Goal: Information Seeking & Learning: Compare options

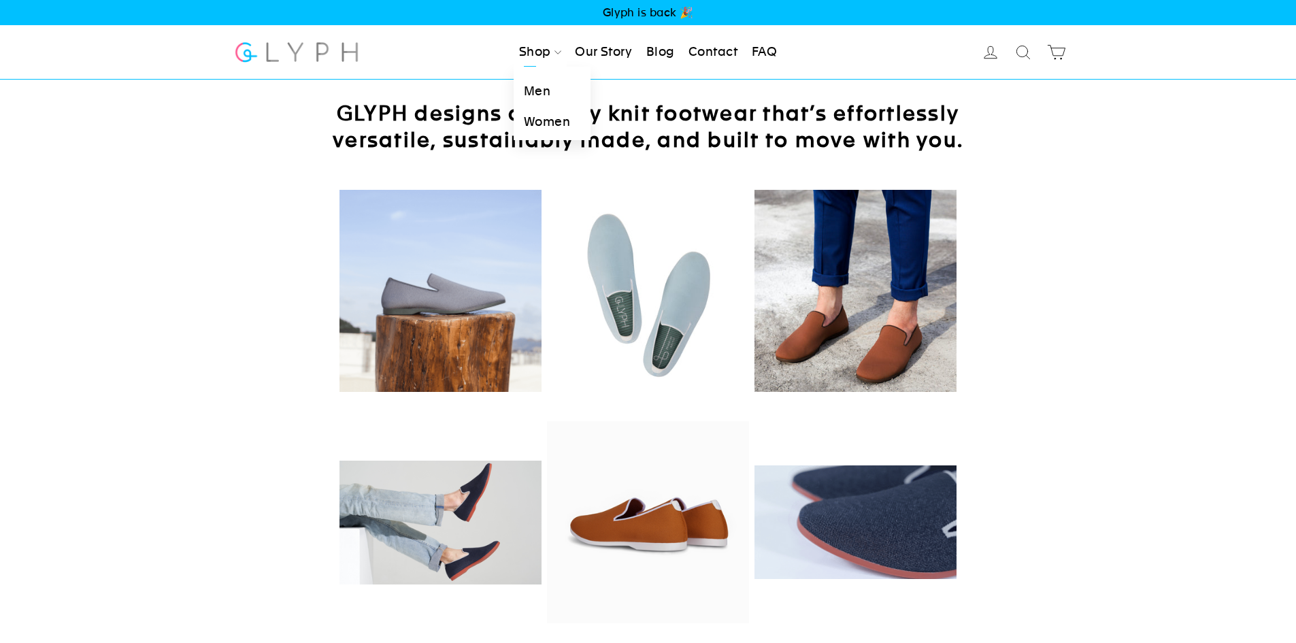
click at [538, 93] on link "Men" at bounding box center [552, 91] width 77 height 31
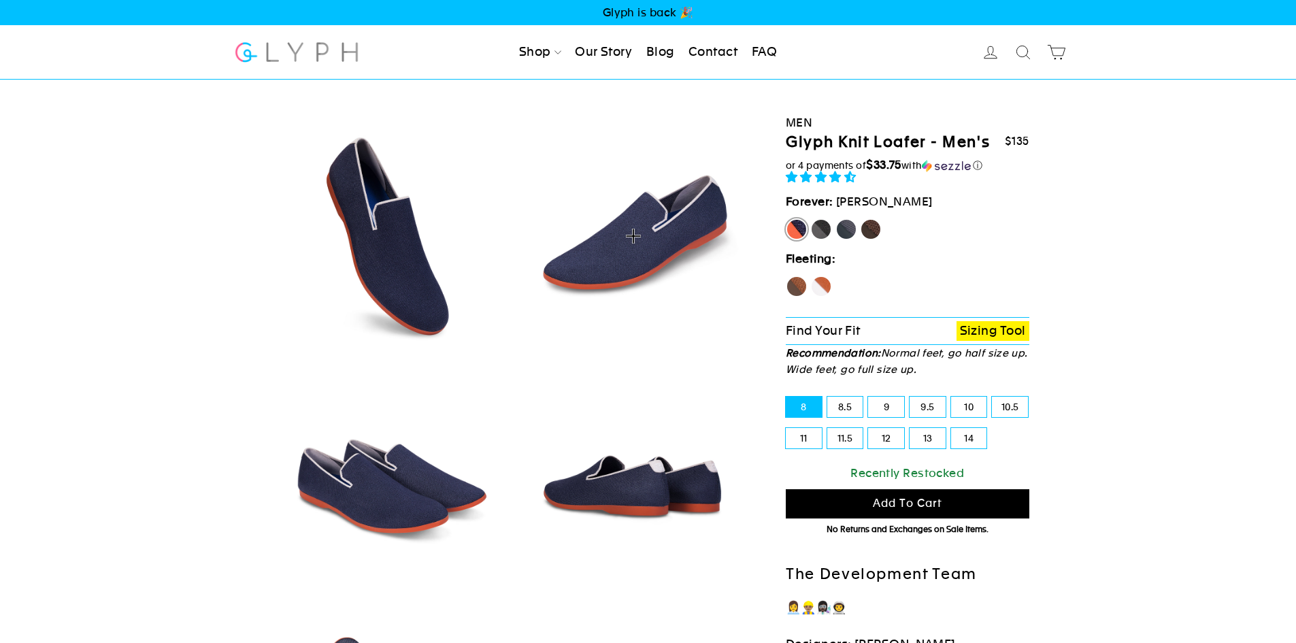
select select "highest-rating"
click at [798, 290] on label "Hawk" at bounding box center [797, 287] width 22 height 22
click at [786, 276] on input "Hawk" at bounding box center [786, 276] width 1 height 1
radio input "true"
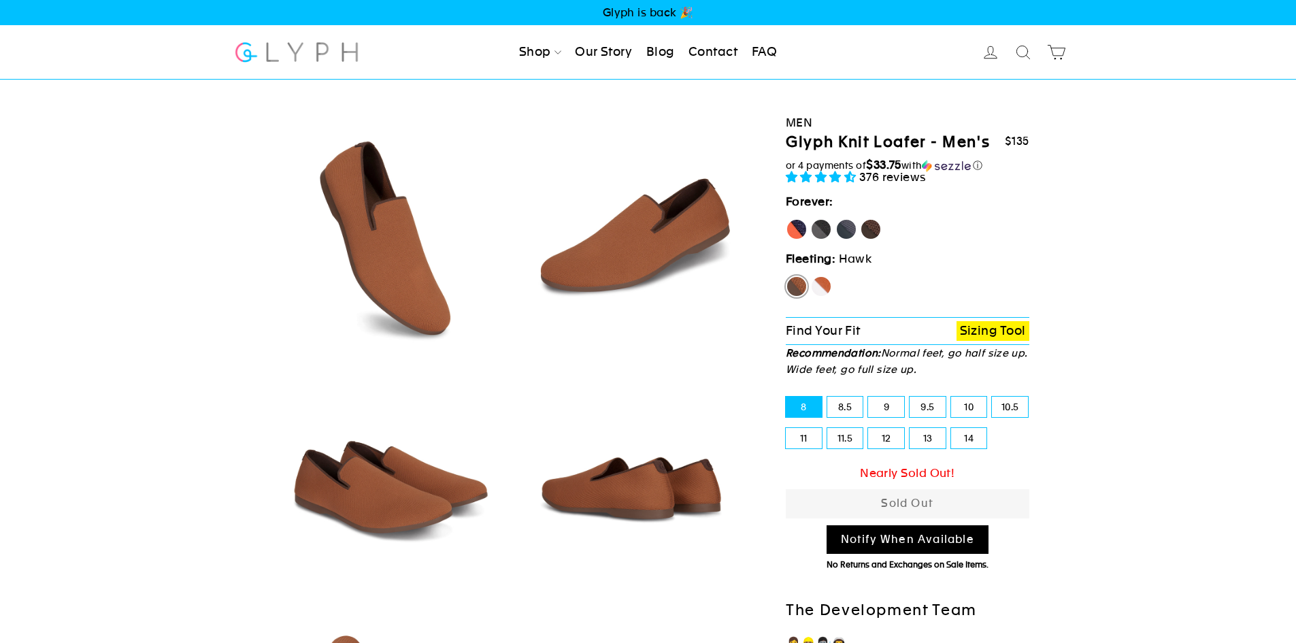
click at [822, 288] on label "Fox" at bounding box center [821, 287] width 22 height 22
click at [811, 276] on input "Fox" at bounding box center [810, 276] width 1 height 1
radio input "true"
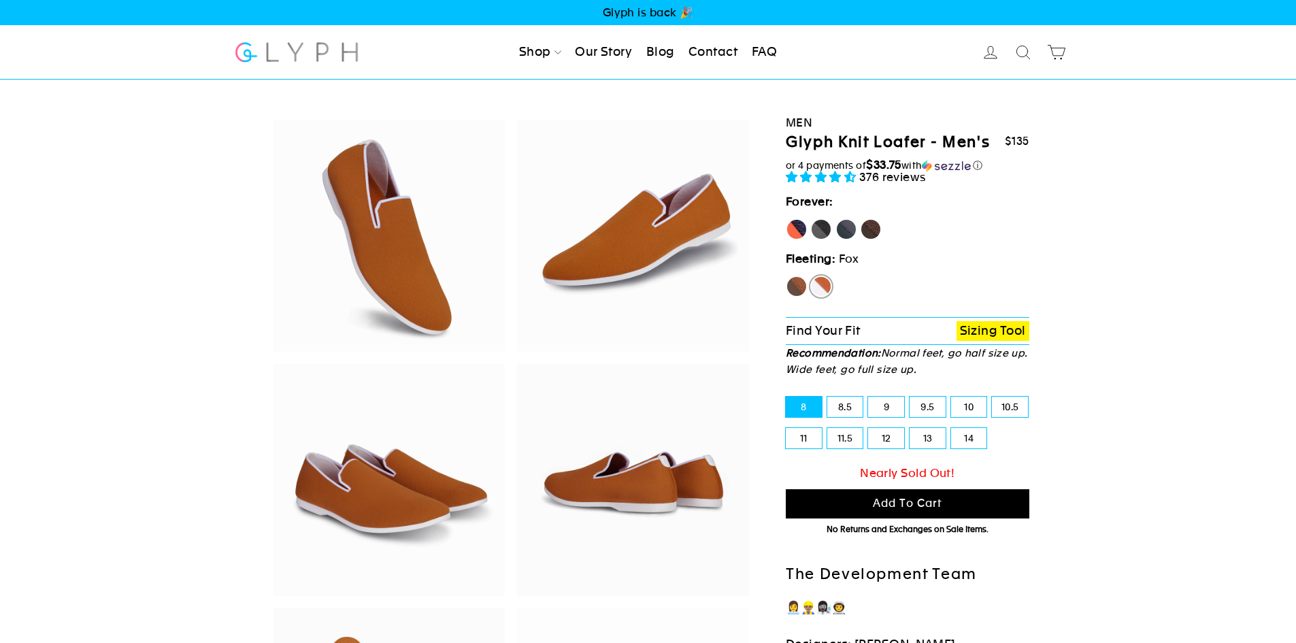
click at [821, 227] on label "Panther" at bounding box center [821, 229] width 22 height 22
click at [811, 219] on input "Panther" at bounding box center [810, 218] width 1 height 1
radio input "true"
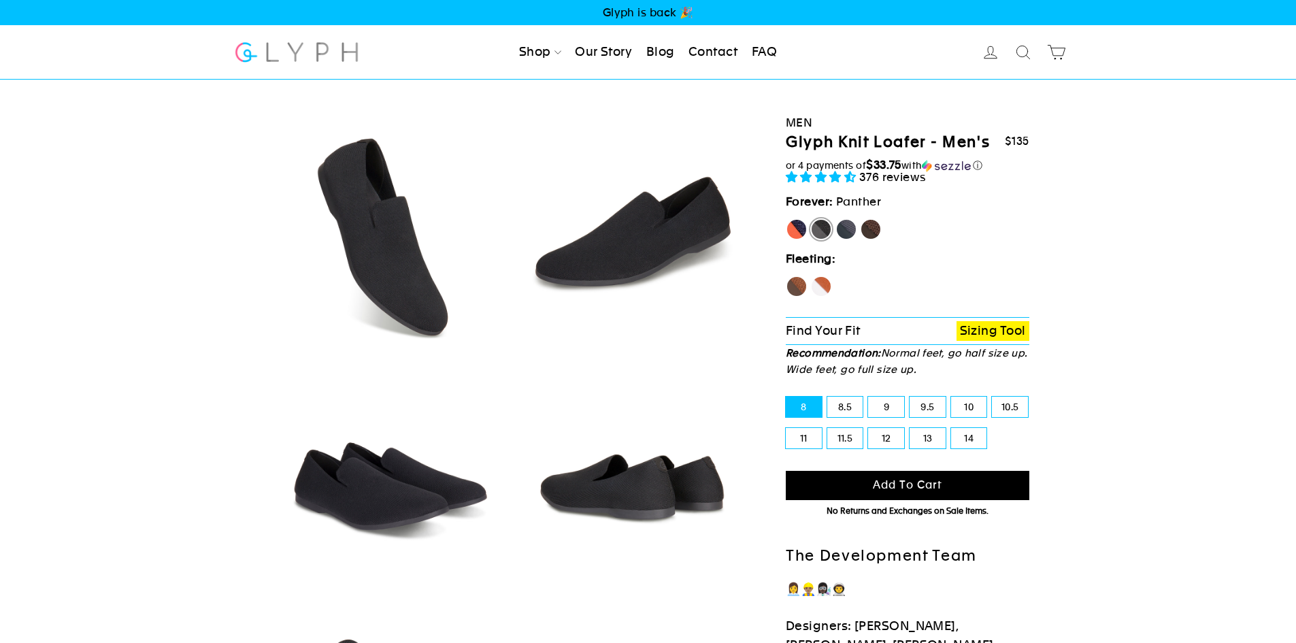
click at [852, 231] on label "Rhino" at bounding box center [846, 229] width 22 height 22
click at [836, 219] on input "Rhino" at bounding box center [835, 218] width 1 height 1
radio input "true"
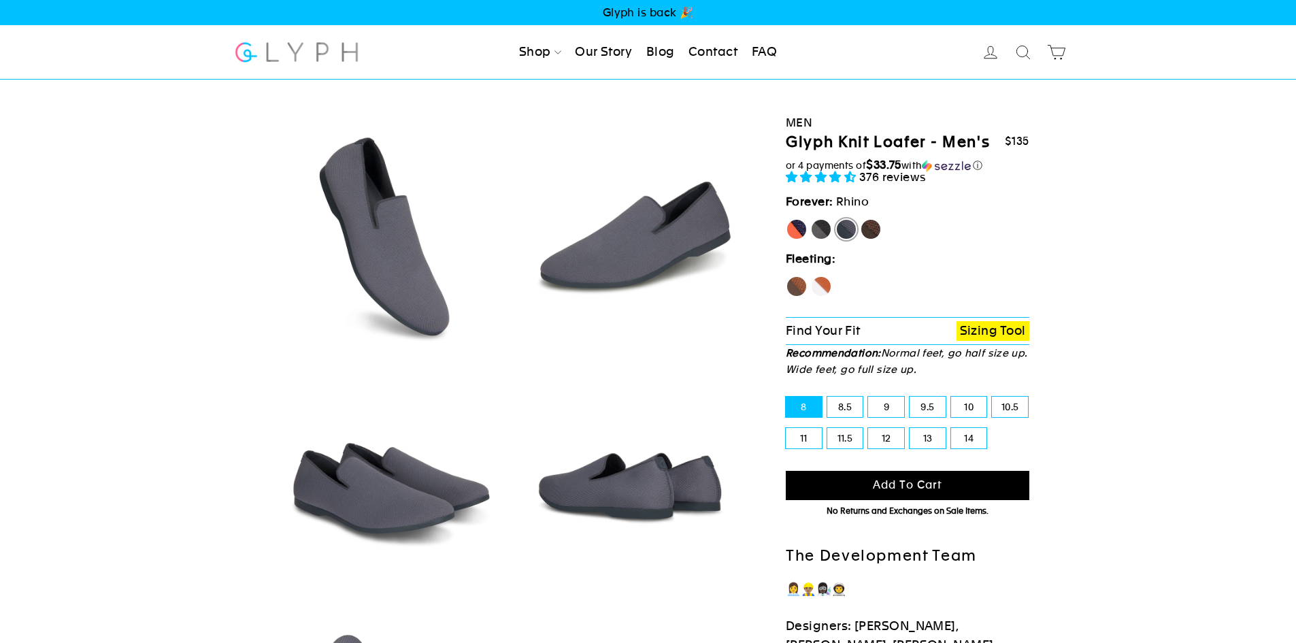
click at [872, 228] on label "Mustang" at bounding box center [871, 229] width 22 height 22
click at [861, 219] on input "Mustang" at bounding box center [860, 218] width 1 height 1
radio input "true"
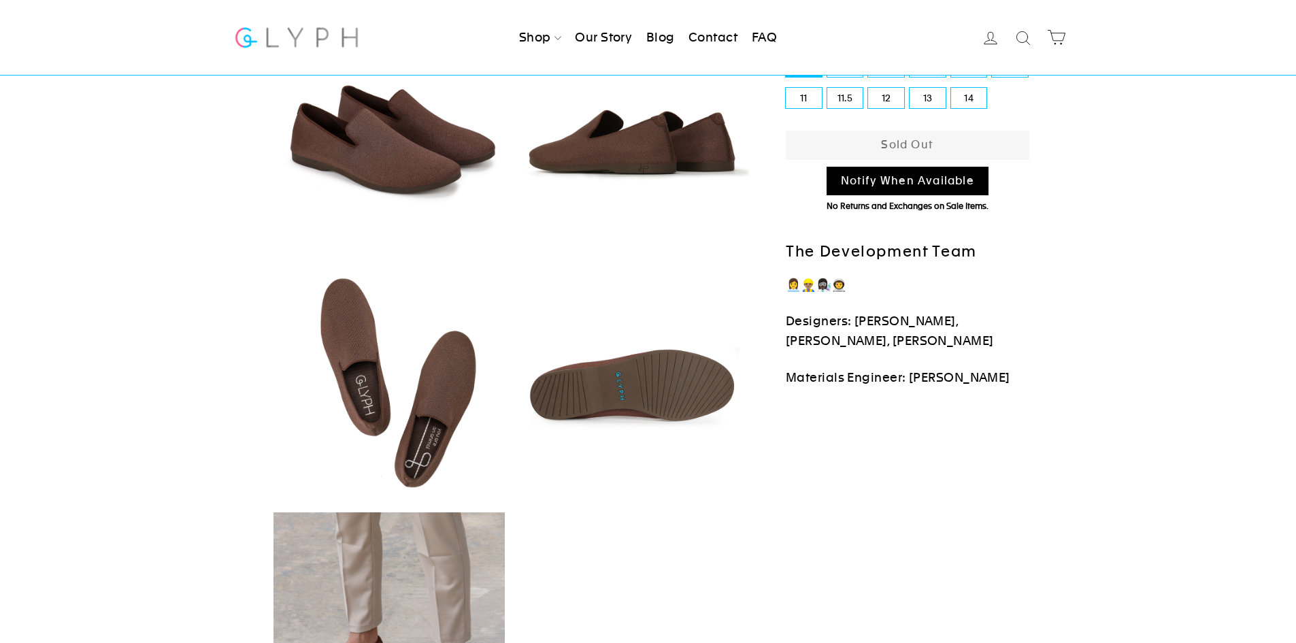
scroll to position [68, 0]
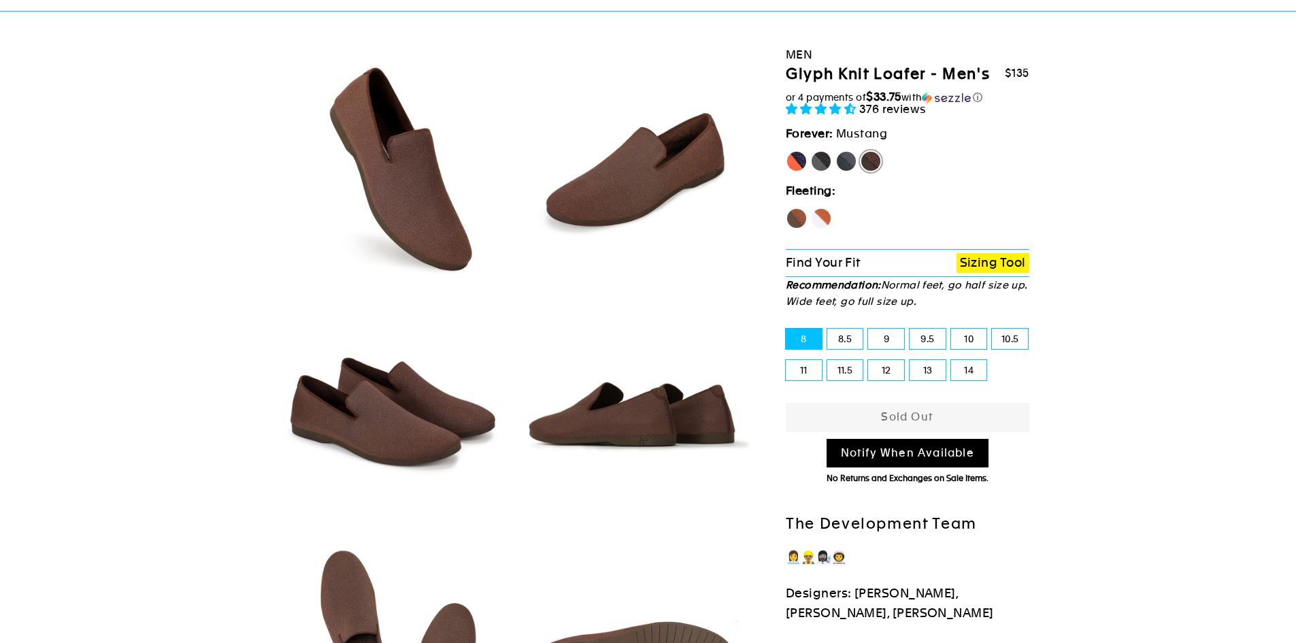
click at [790, 159] on label "[PERSON_NAME]" at bounding box center [797, 161] width 22 height 22
click at [786, 151] on input "[PERSON_NAME]" at bounding box center [786, 150] width 1 height 1
radio input "true"
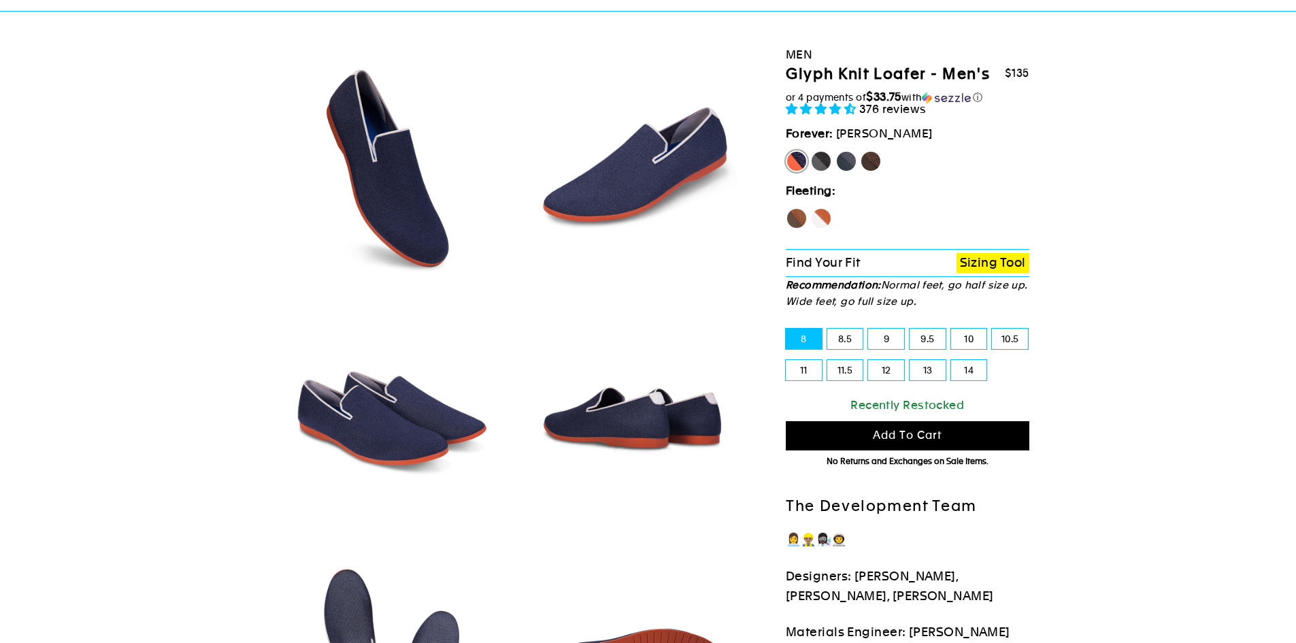
click at [823, 161] on label "Panther" at bounding box center [821, 161] width 22 height 22
click at [811, 151] on input "Panther" at bounding box center [810, 150] width 1 height 1
radio input "true"
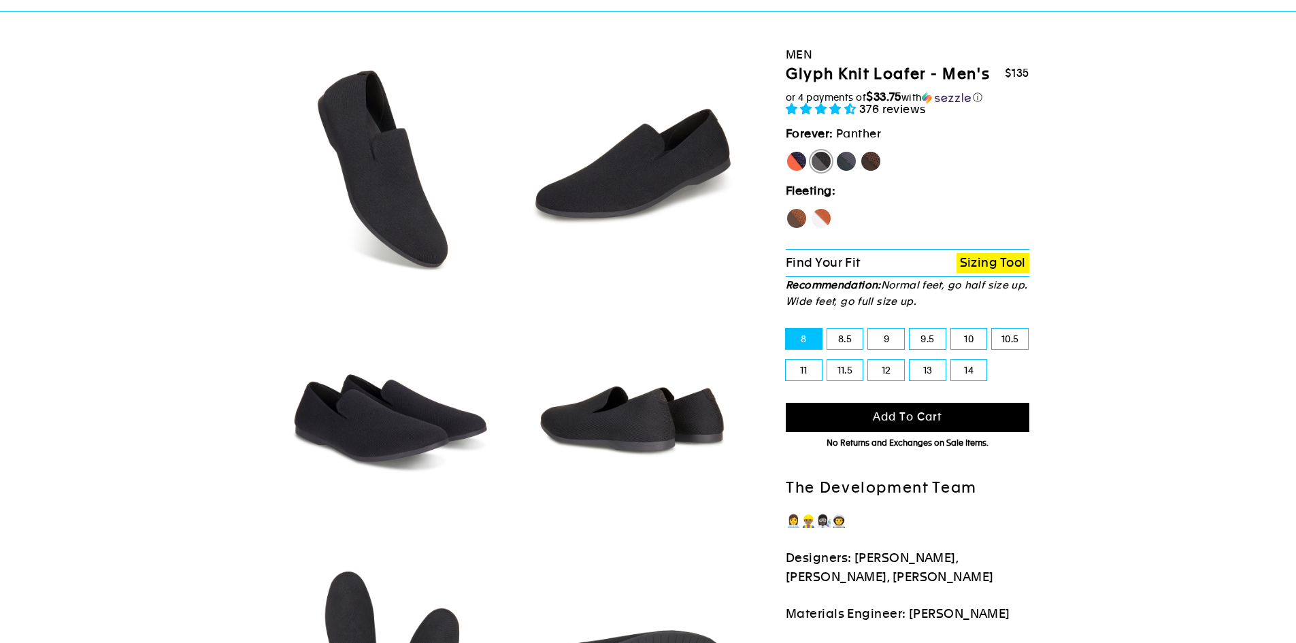
drag, startPoint x: 846, startPoint y: 159, endPoint x: 863, endPoint y: 161, distance: 16.5
click at [847, 159] on label "Rhino" at bounding box center [846, 161] width 22 height 22
click at [836, 151] on input "Rhino" at bounding box center [835, 150] width 1 height 1
radio input "true"
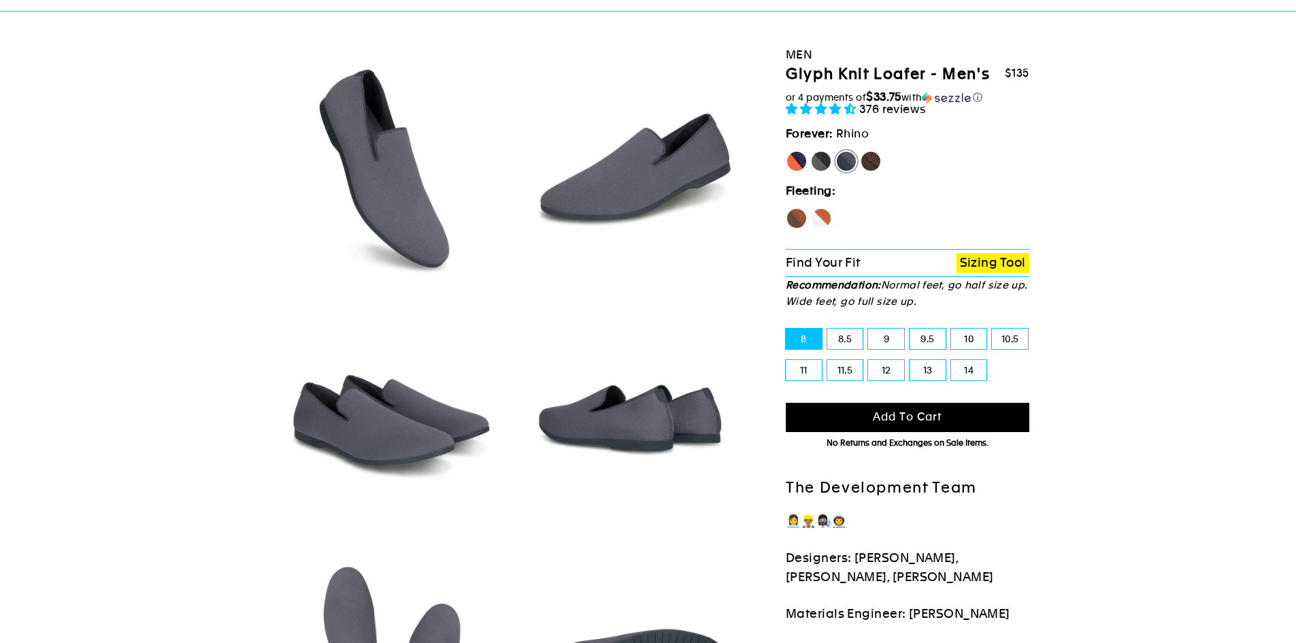
click at [875, 160] on label "Mustang" at bounding box center [871, 161] width 22 height 22
click at [861, 151] on input "Mustang" at bounding box center [860, 150] width 1 height 1
radio input "true"
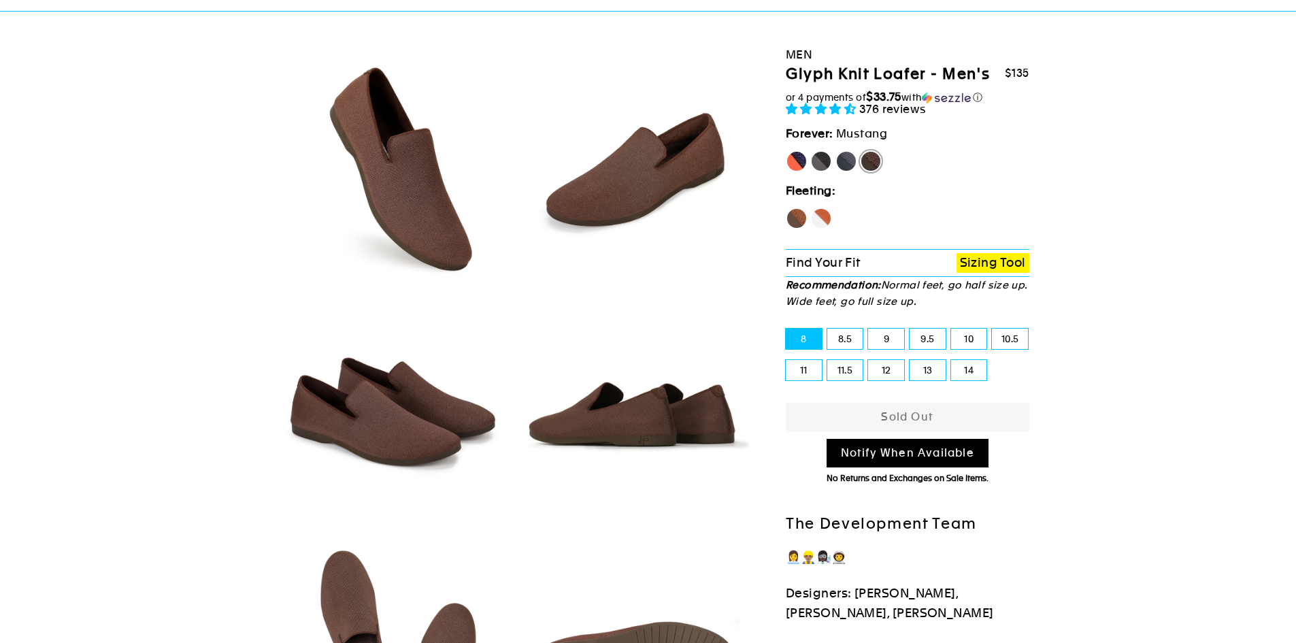
click at [797, 216] on label "Hawk" at bounding box center [797, 218] width 22 height 22
click at [786, 208] on input "Hawk" at bounding box center [786, 207] width 1 height 1
radio input "true"
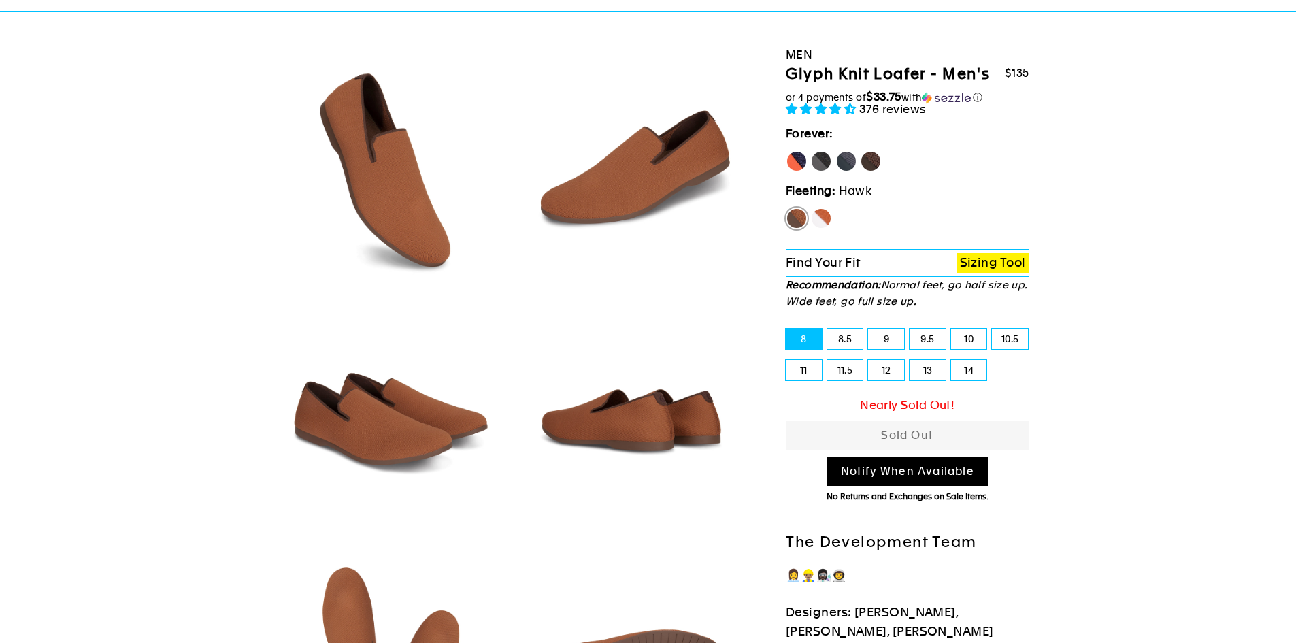
click at [827, 215] on label "Fox" at bounding box center [821, 218] width 22 height 22
click at [811, 208] on input "Fox" at bounding box center [810, 207] width 1 height 1
radio input "true"
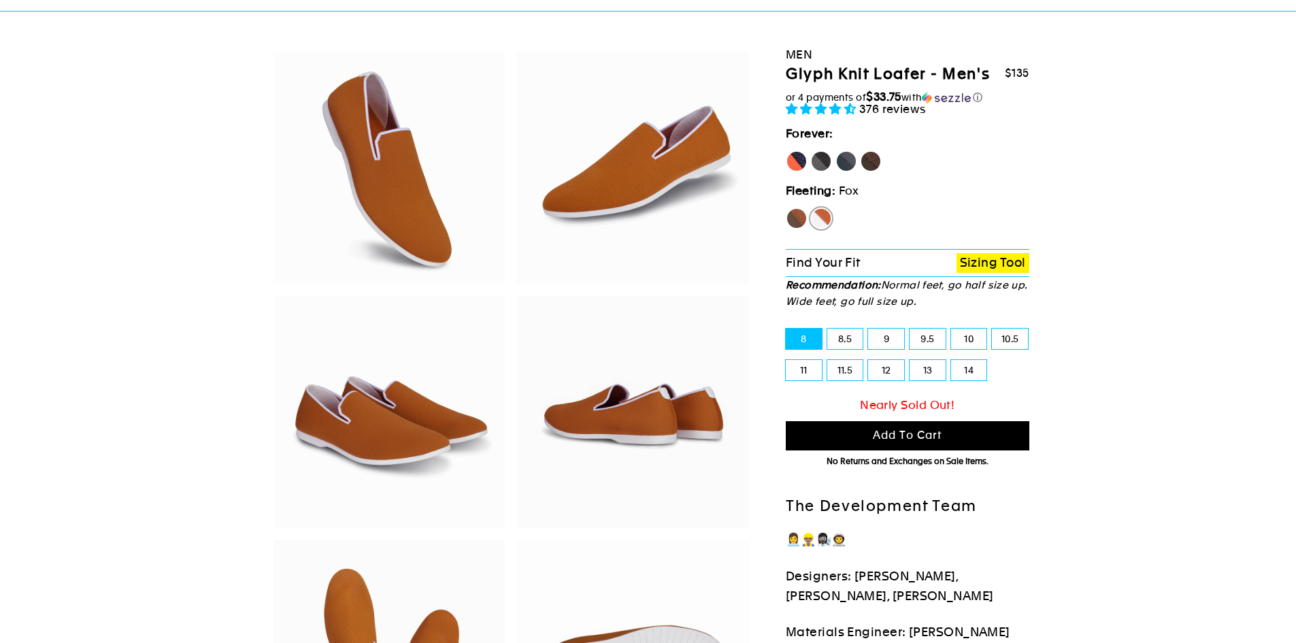
click at [874, 156] on label "Mustang" at bounding box center [871, 161] width 22 height 22
click at [861, 151] on input "Mustang" at bounding box center [860, 150] width 1 height 1
radio input "true"
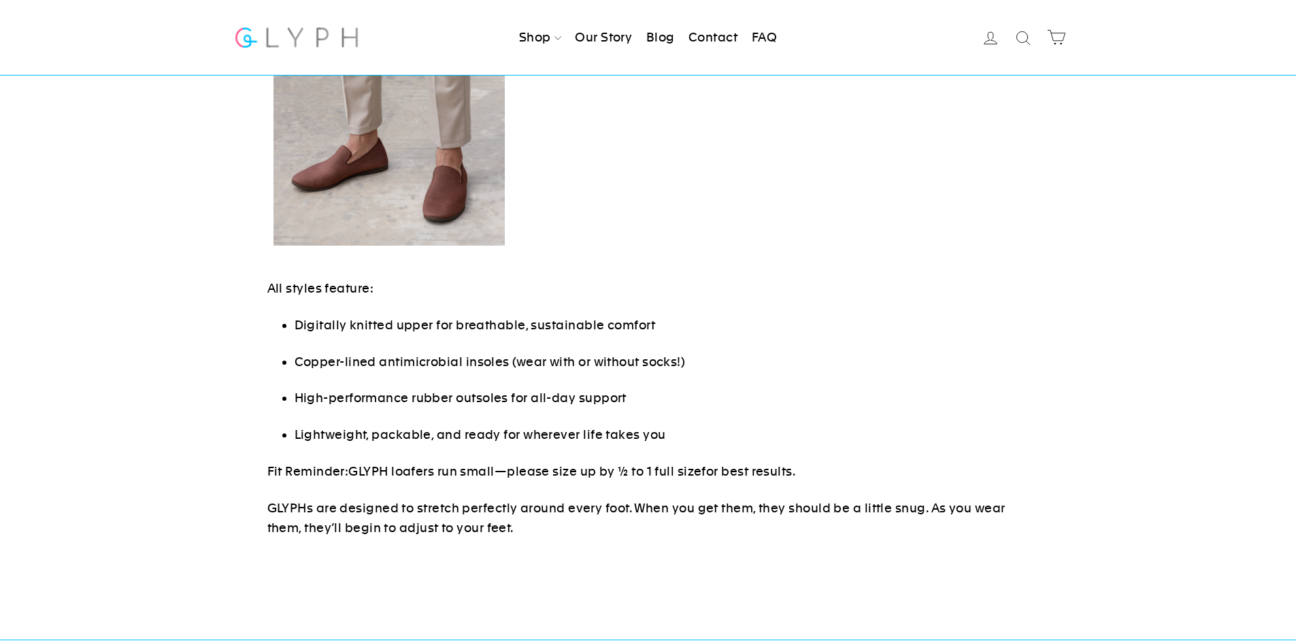
scroll to position [816, 0]
